Goal: Register for event/course

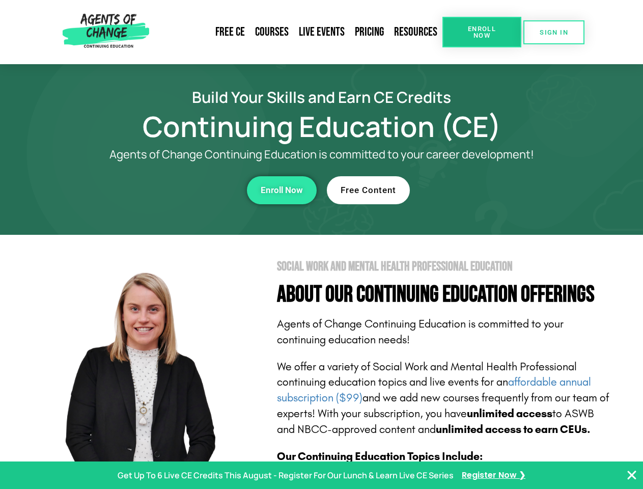
click at [321, 244] on section "Social Work and Mental Health Professional Education About Our Continuing Educa…" at bounding box center [321, 449] width 643 height 428
click at [482, 32] on span "Enroll Now" at bounding box center [482, 31] width 46 height 13
click at [554, 32] on span "SIGN IN" at bounding box center [554, 32] width 29 height 7
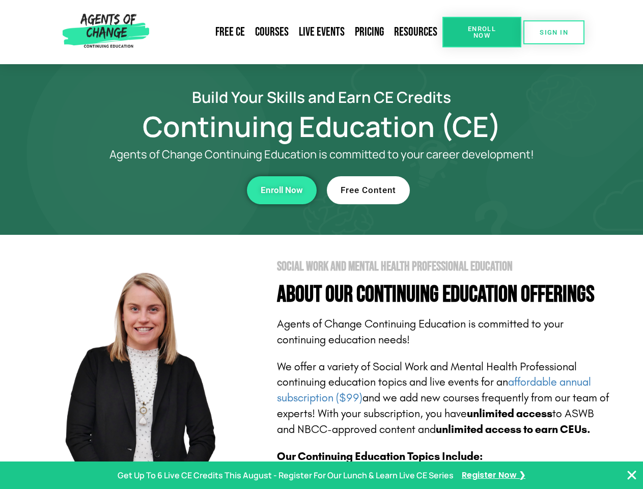
click at [177, 190] on div "Enroll Now" at bounding box center [177, 190] width 280 height 28
click at [282, 190] on span "Enroll Now" at bounding box center [282, 190] width 42 height 9
click at [467, 190] on div "Free Content" at bounding box center [467, 190] width 280 height 28
